Goal: Task Accomplishment & Management: Use online tool/utility

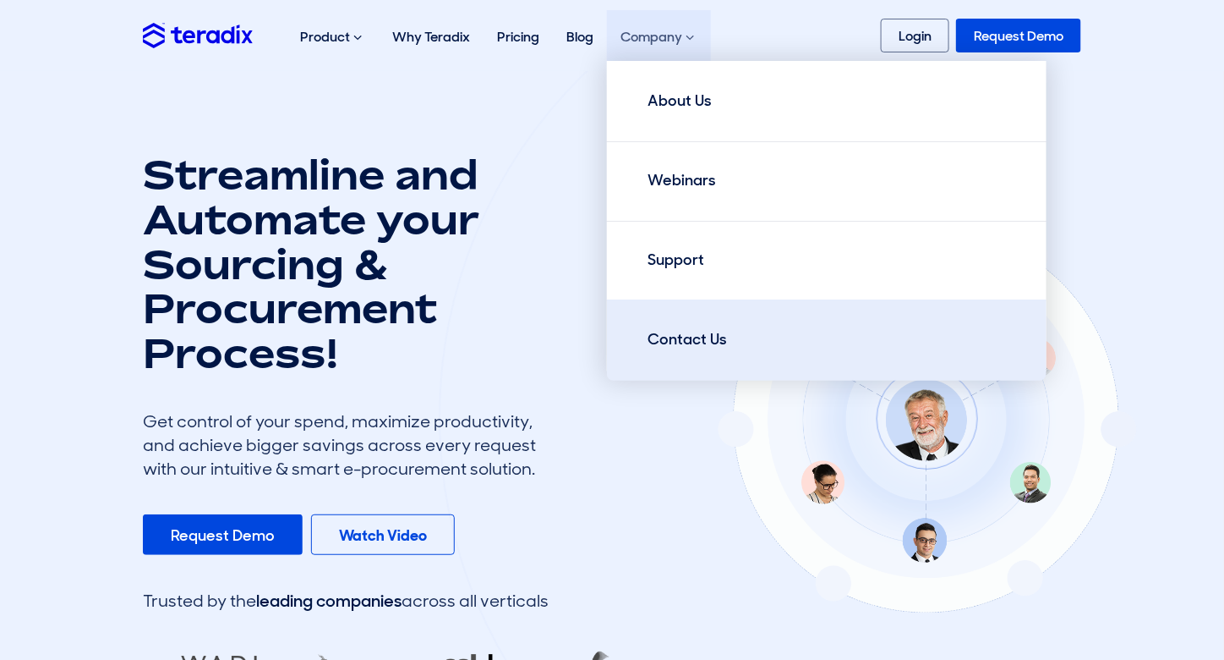
click at [687, 349] on div "Contact Us" at bounding box center [687, 339] width 79 height 23
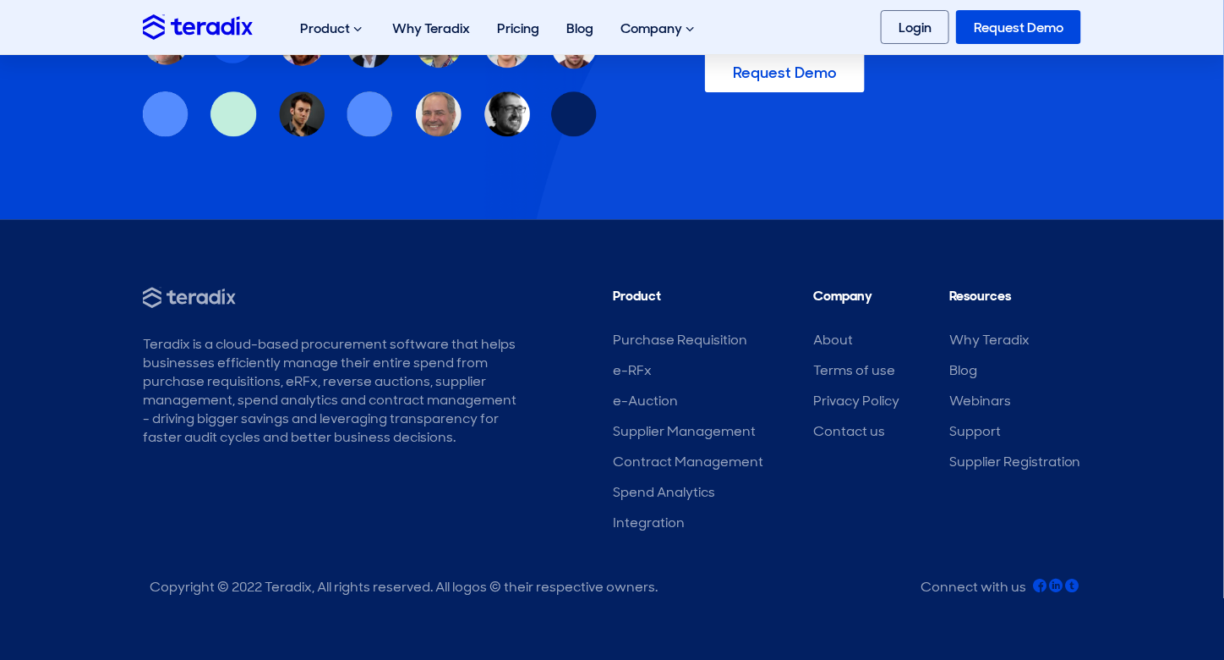
scroll to position [1563, 0]
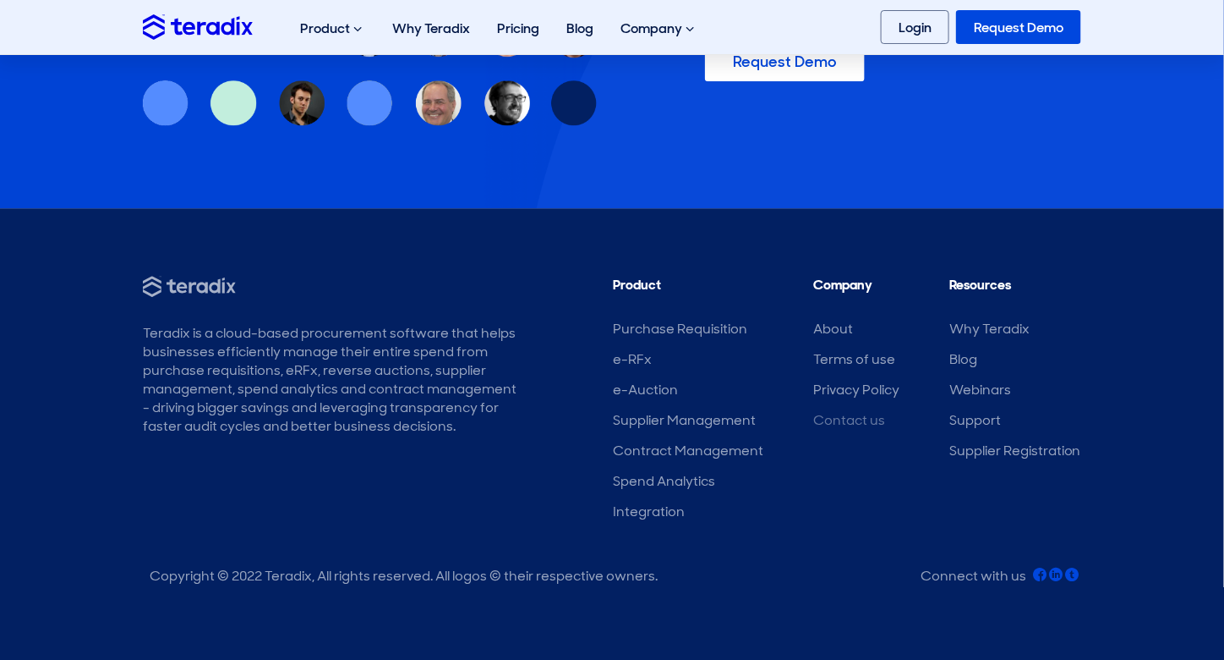
click at [837, 422] on link "Contact us" at bounding box center [849, 420] width 72 height 18
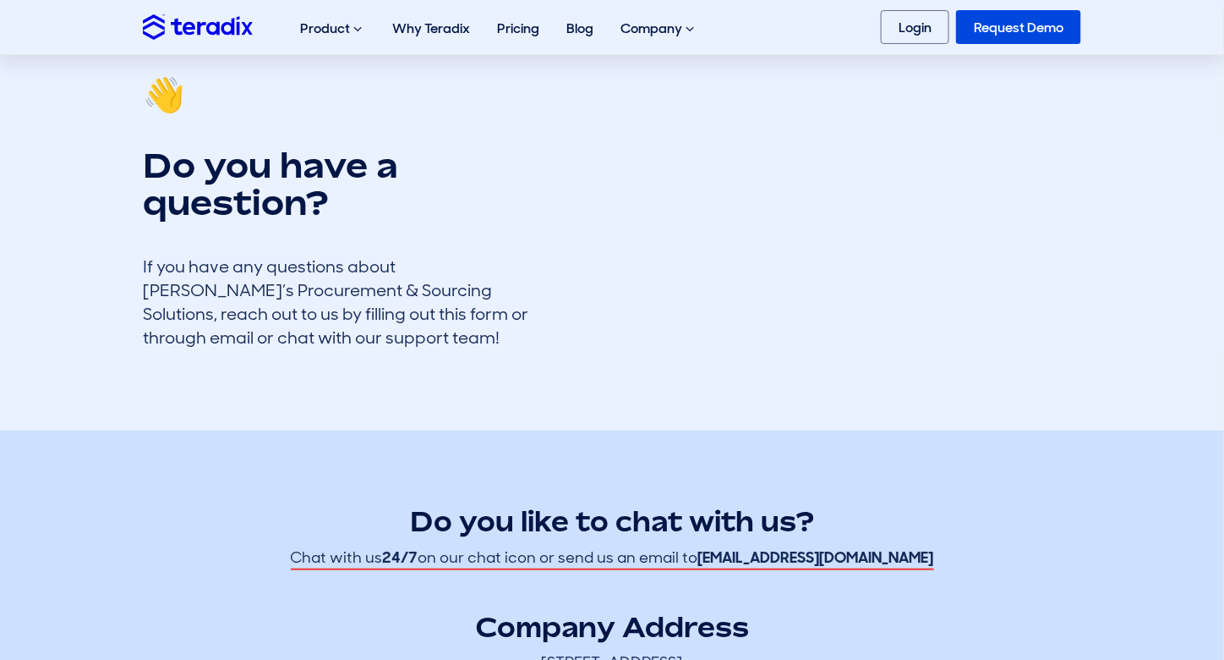
scroll to position [41, 0]
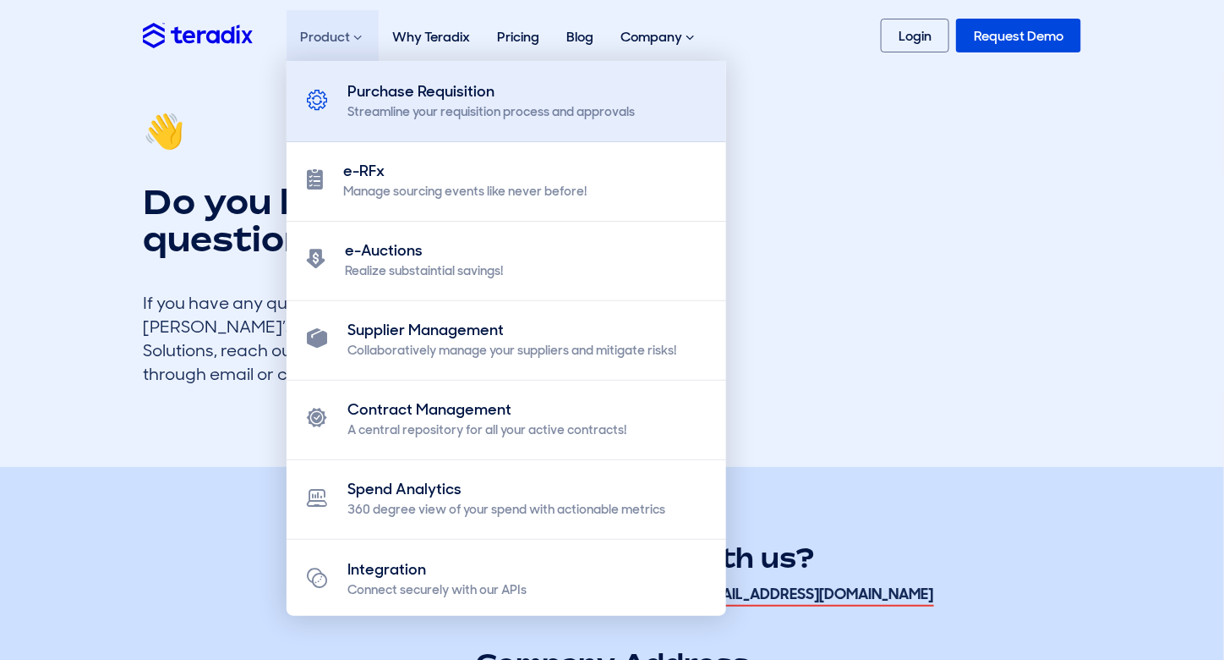
click at [405, 94] on div "Purchase Requisition" at bounding box center [492, 91] width 288 height 23
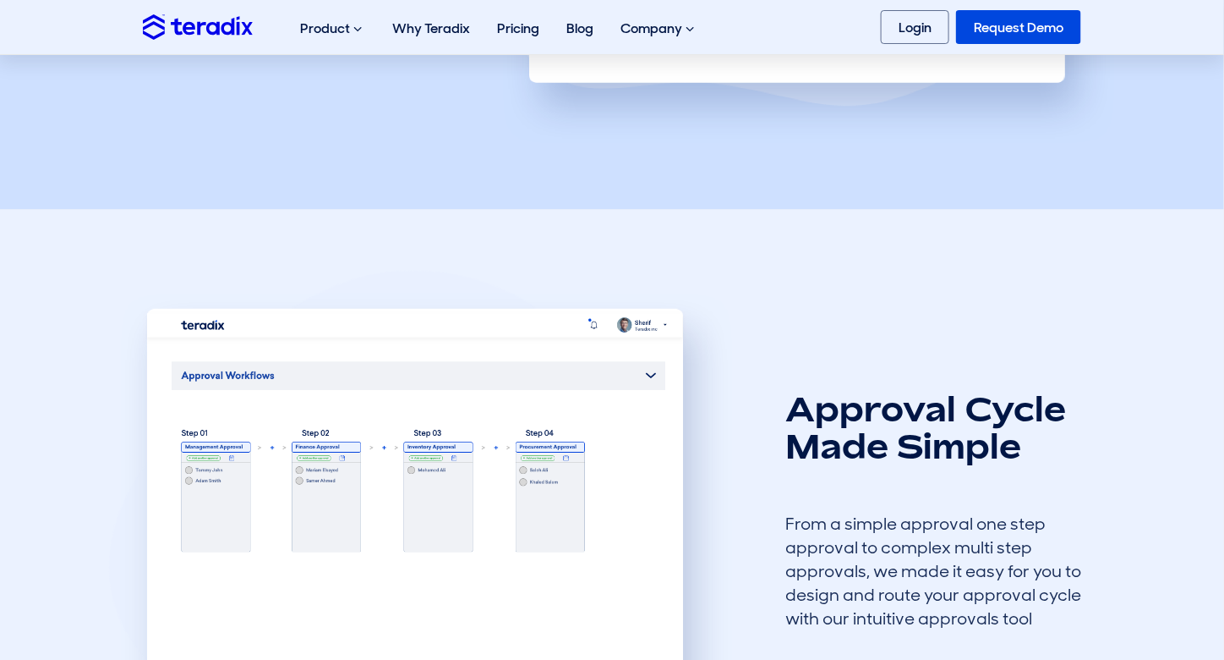
scroll to position [1015, 0]
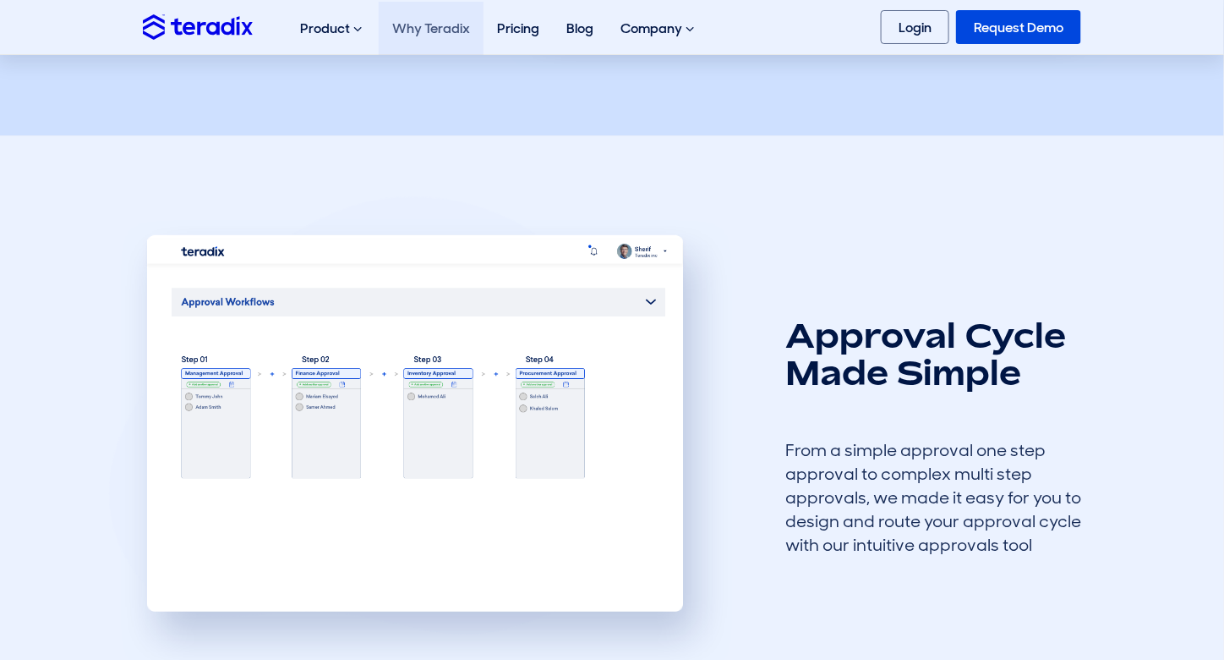
click at [433, 31] on link "Why Teradix" at bounding box center [431, 28] width 105 height 53
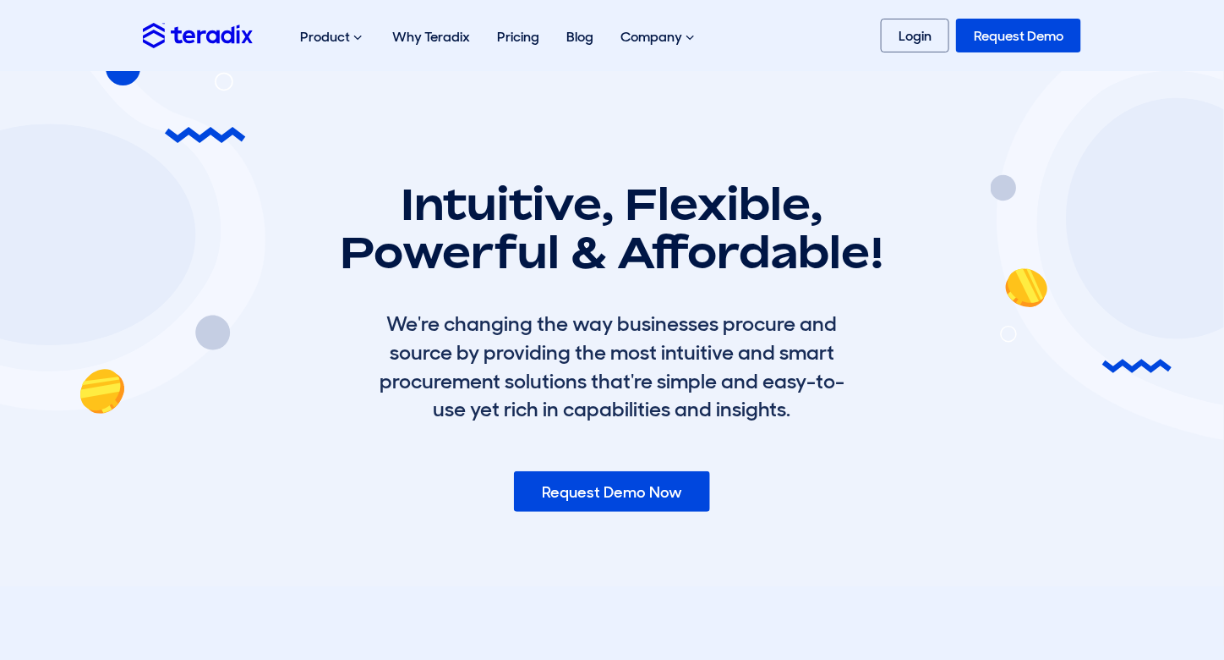
click at [917, 523] on section "Intuitive, Flexible, Powerful & Affordable! We're changing the way businesses p…" at bounding box center [612, 328] width 1224 height 515
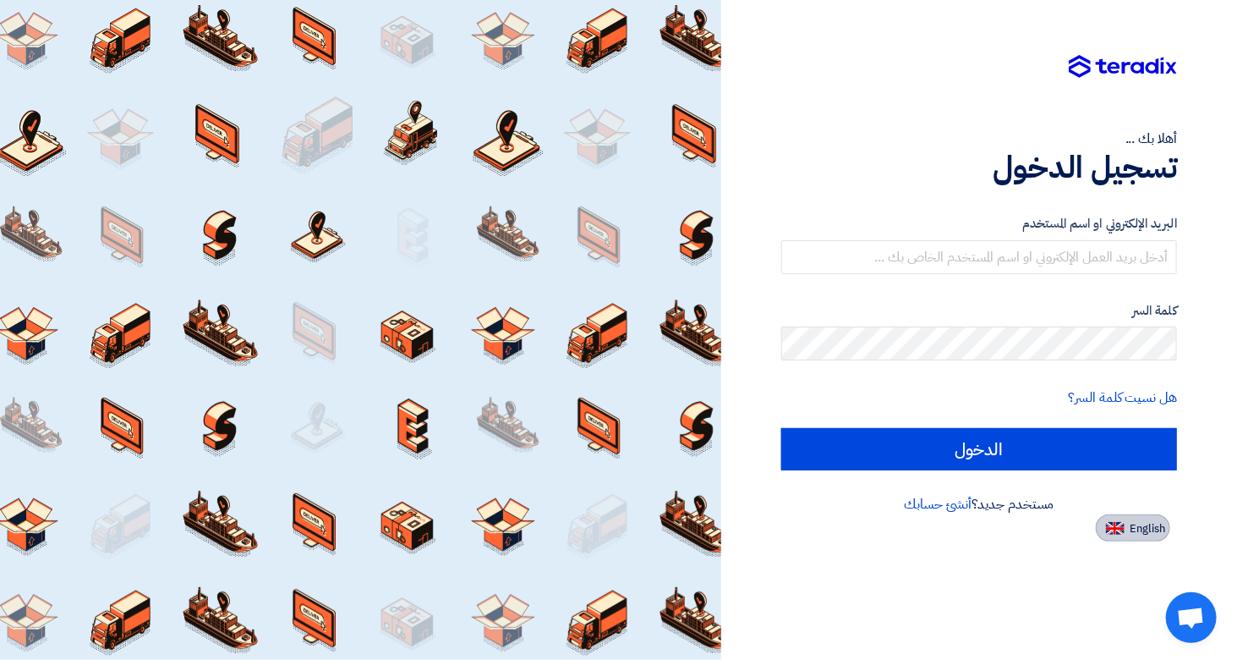
click at [1145, 517] on button "English" at bounding box center [1133, 527] width 74 height 27
type input "Sign in"
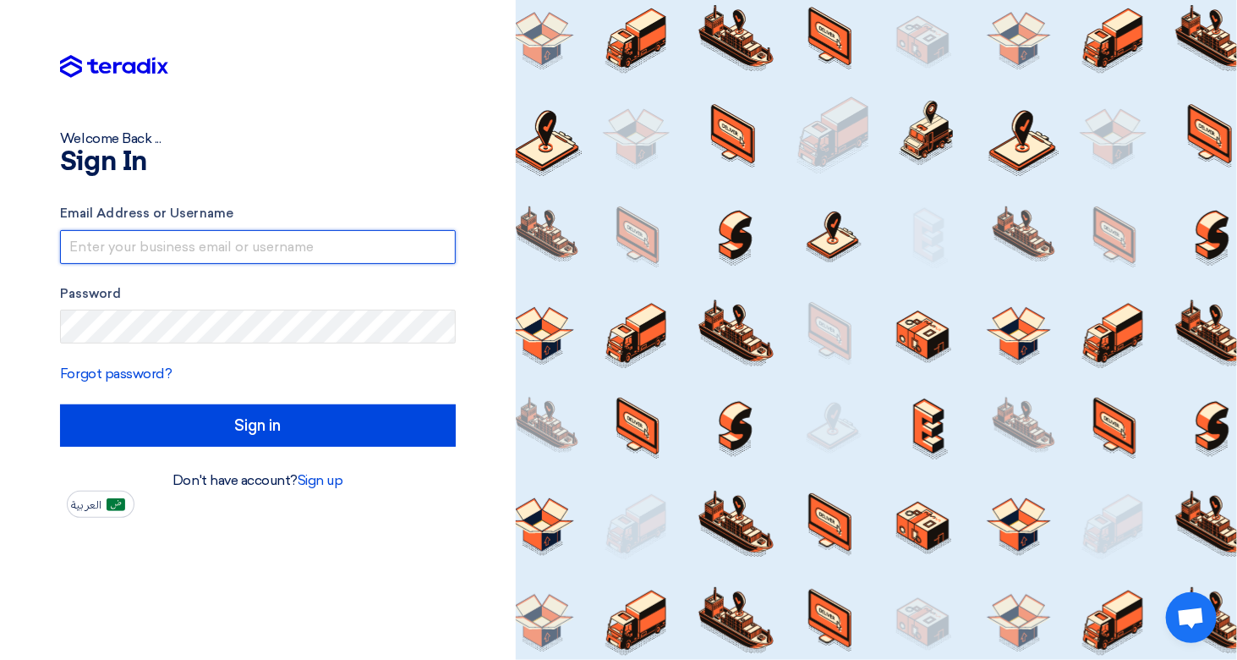
click at [156, 249] on input "text" at bounding box center [258, 247] width 396 height 34
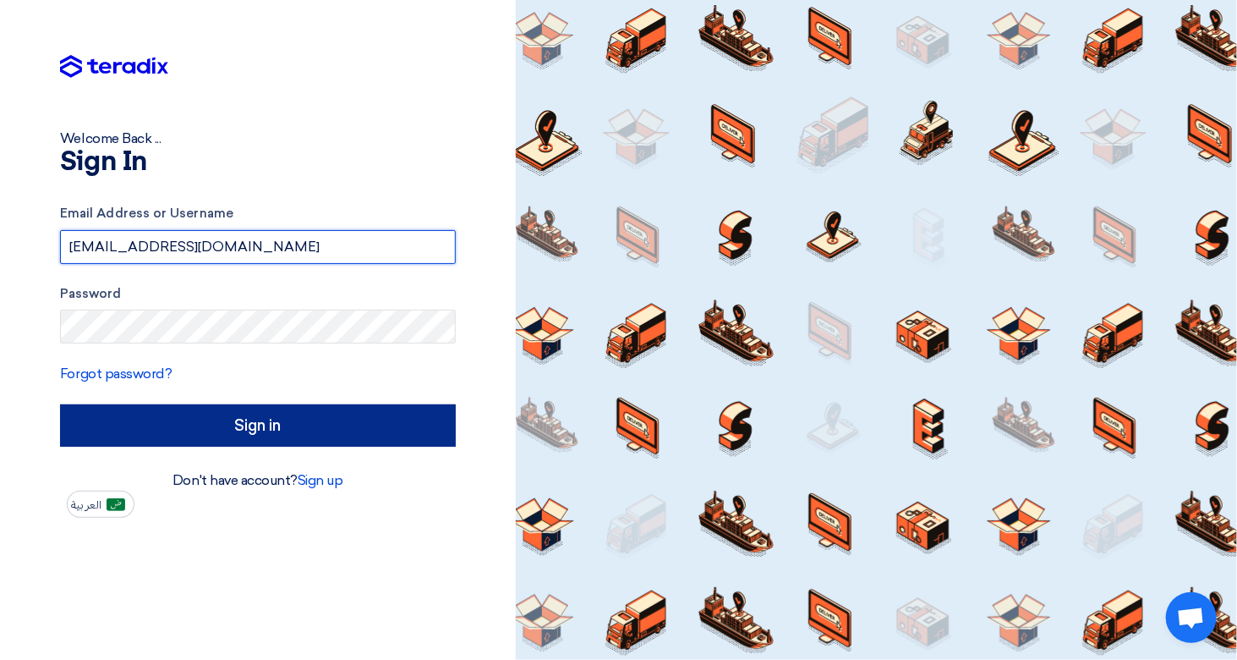
type input "[EMAIL_ADDRESS][DOMAIN_NAME]"
click at [244, 427] on input "Sign in" at bounding box center [258, 425] width 396 height 42
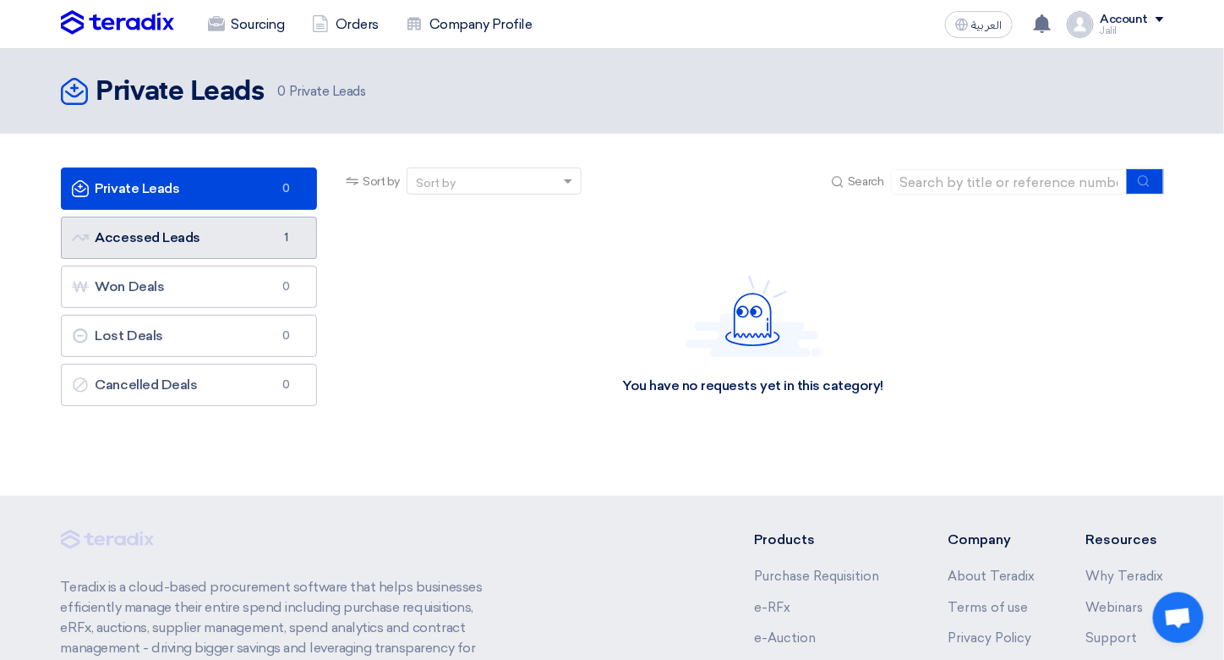
click at [159, 238] on link "Accessed Leads Accessed Leads 1" at bounding box center [189, 237] width 257 height 42
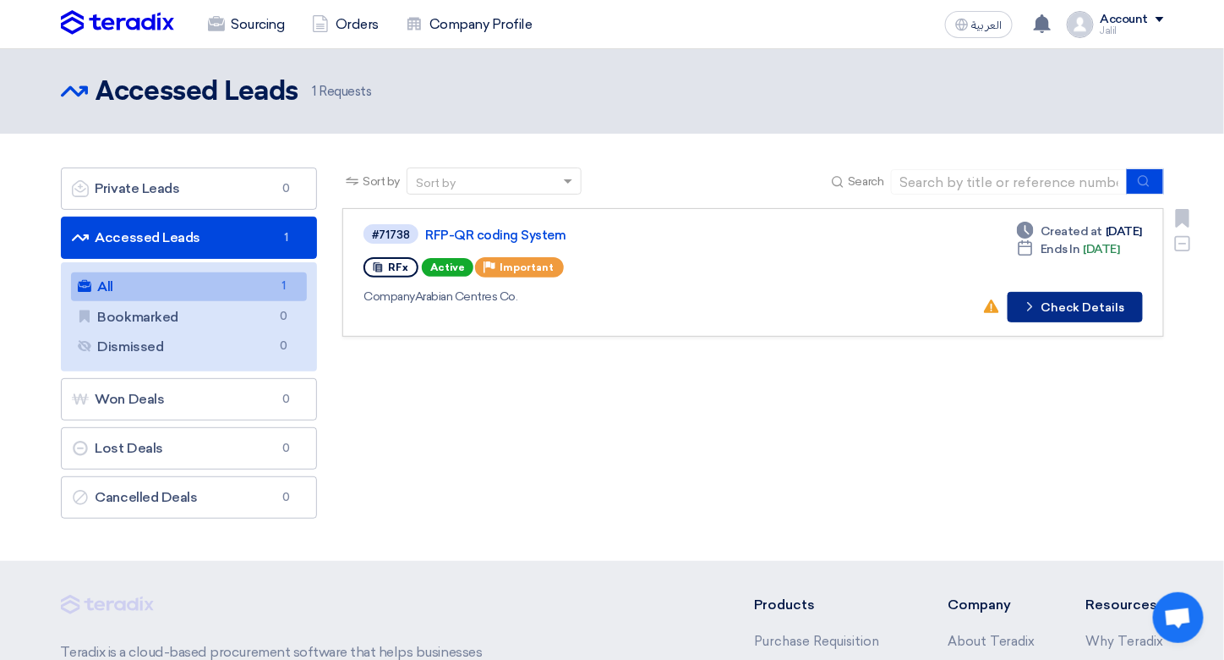
click at [1081, 305] on button "Check details Check Details" at bounding box center [1075, 307] width 135 height 30
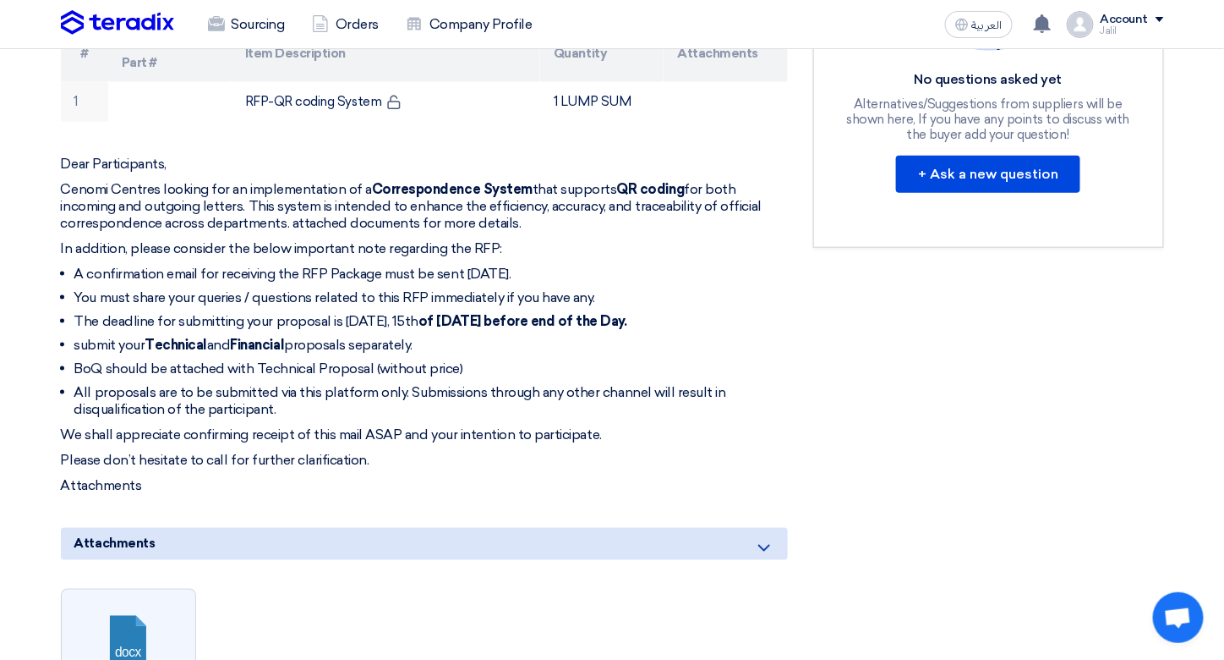
scroll to position [676, 0]
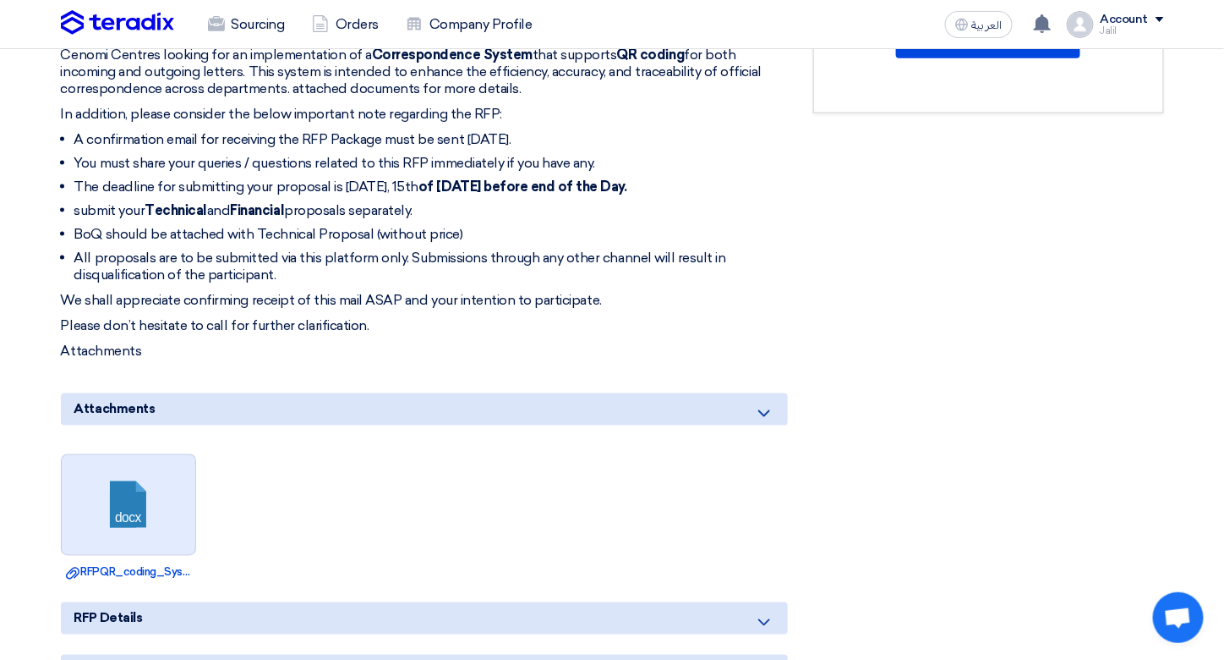
click at [136, 478] on link at bounding box center [129, 505] width 135 height 101
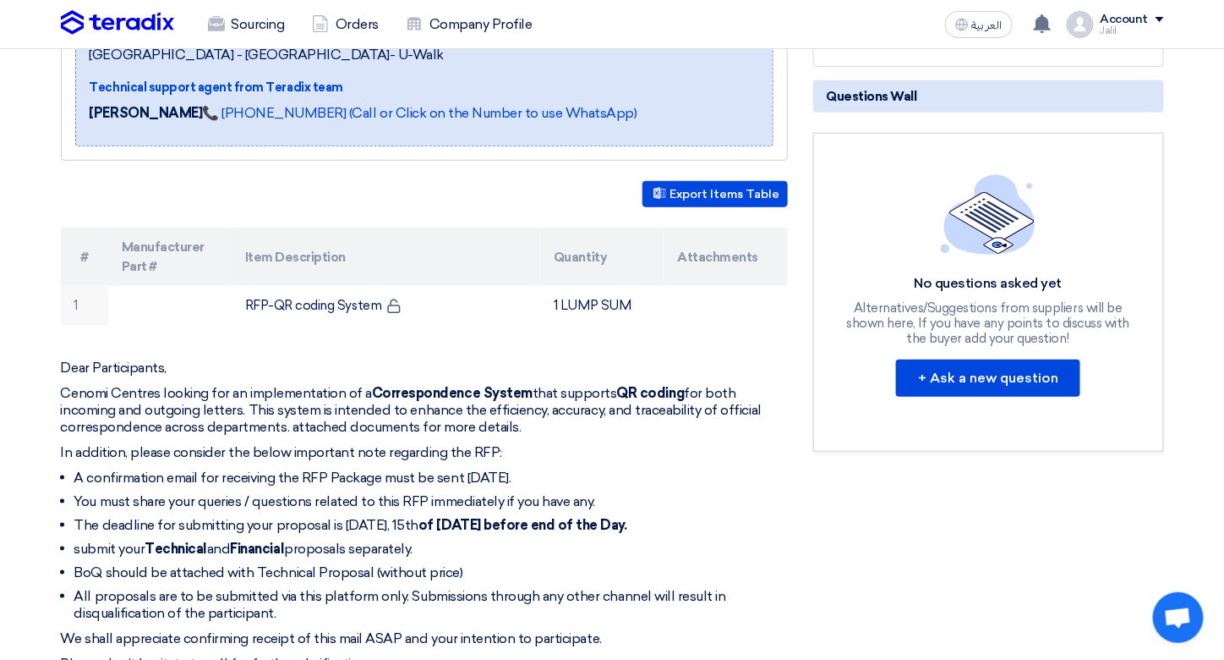
scroll to position [85, 0]
